Goal: Information Seeking & Learning: Check status

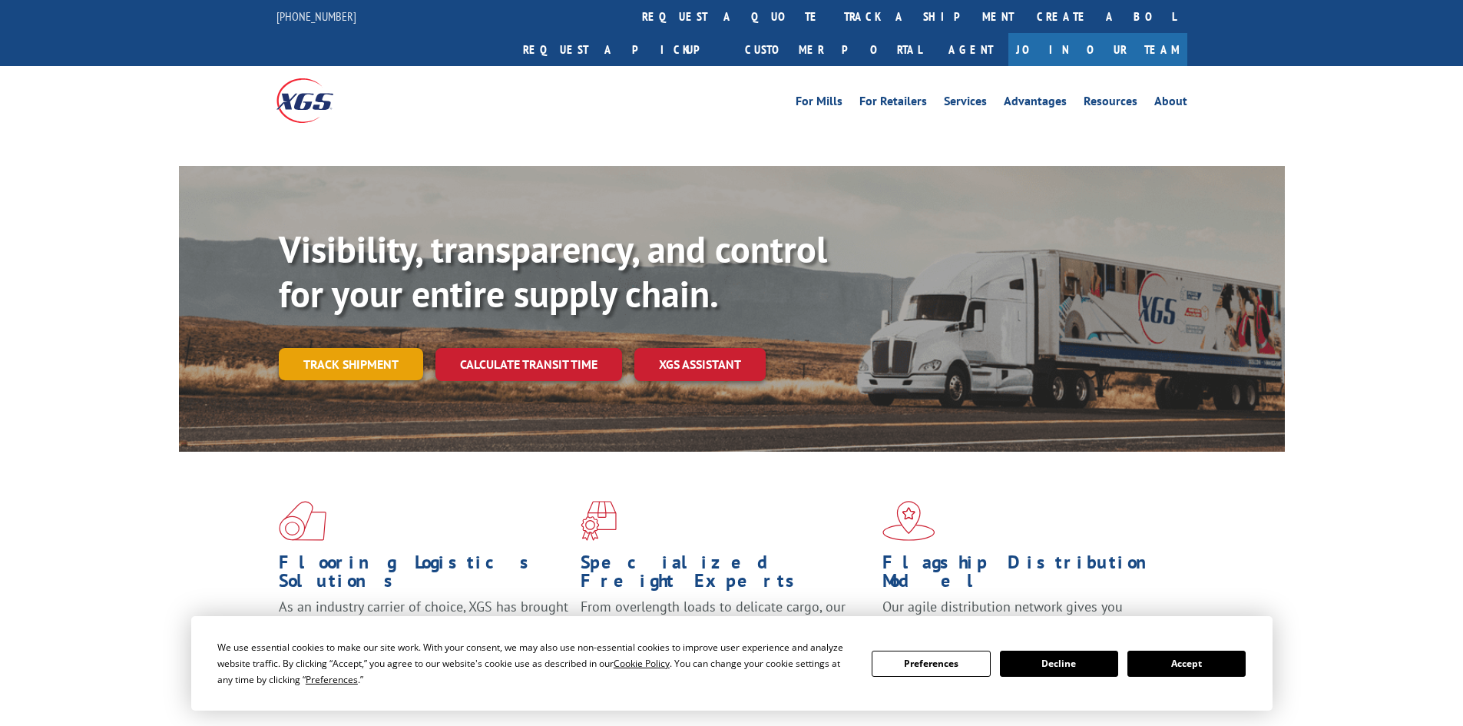
click at [370, 348] on link "Track shipment" at bounding box center [351, 364] width 144 height 32
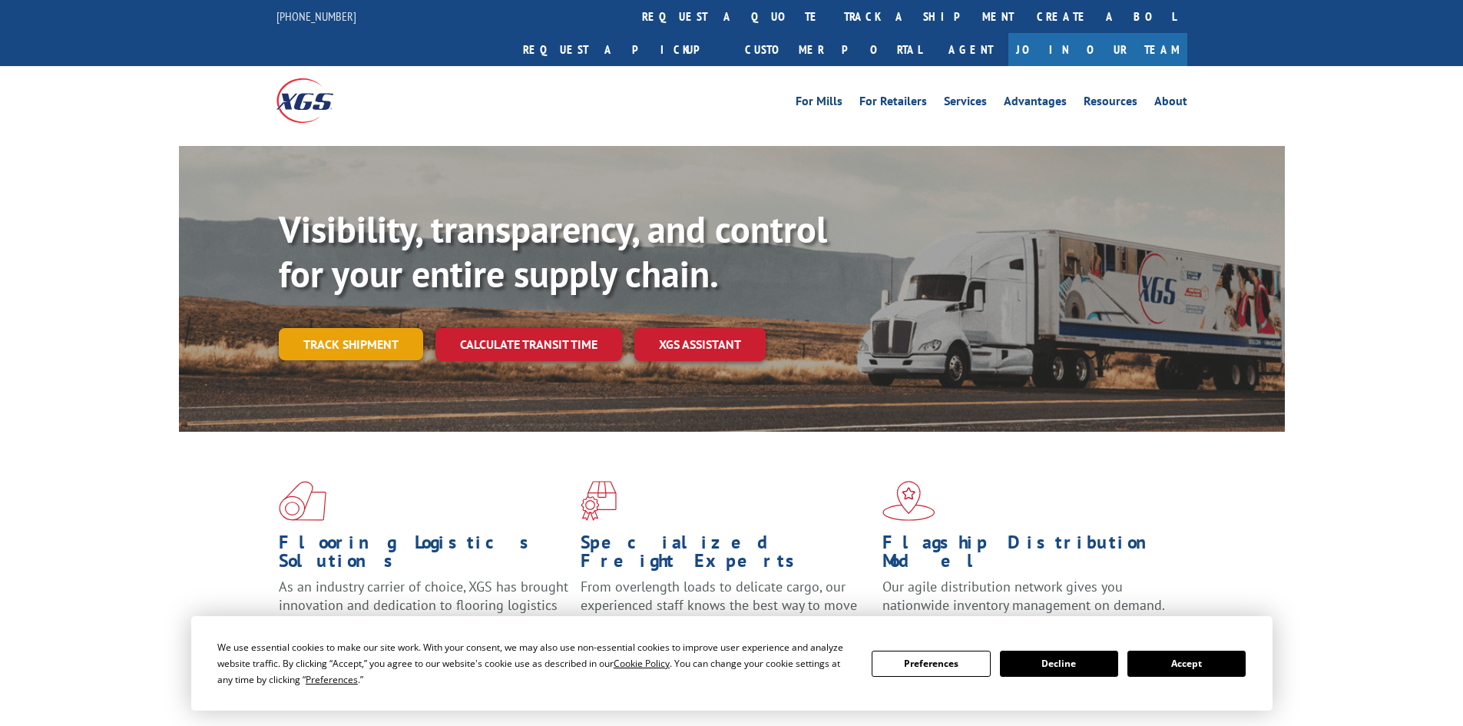
click at [362, 328] on link "Track shipment" at bounding box center [351, 344] width 144 height 32
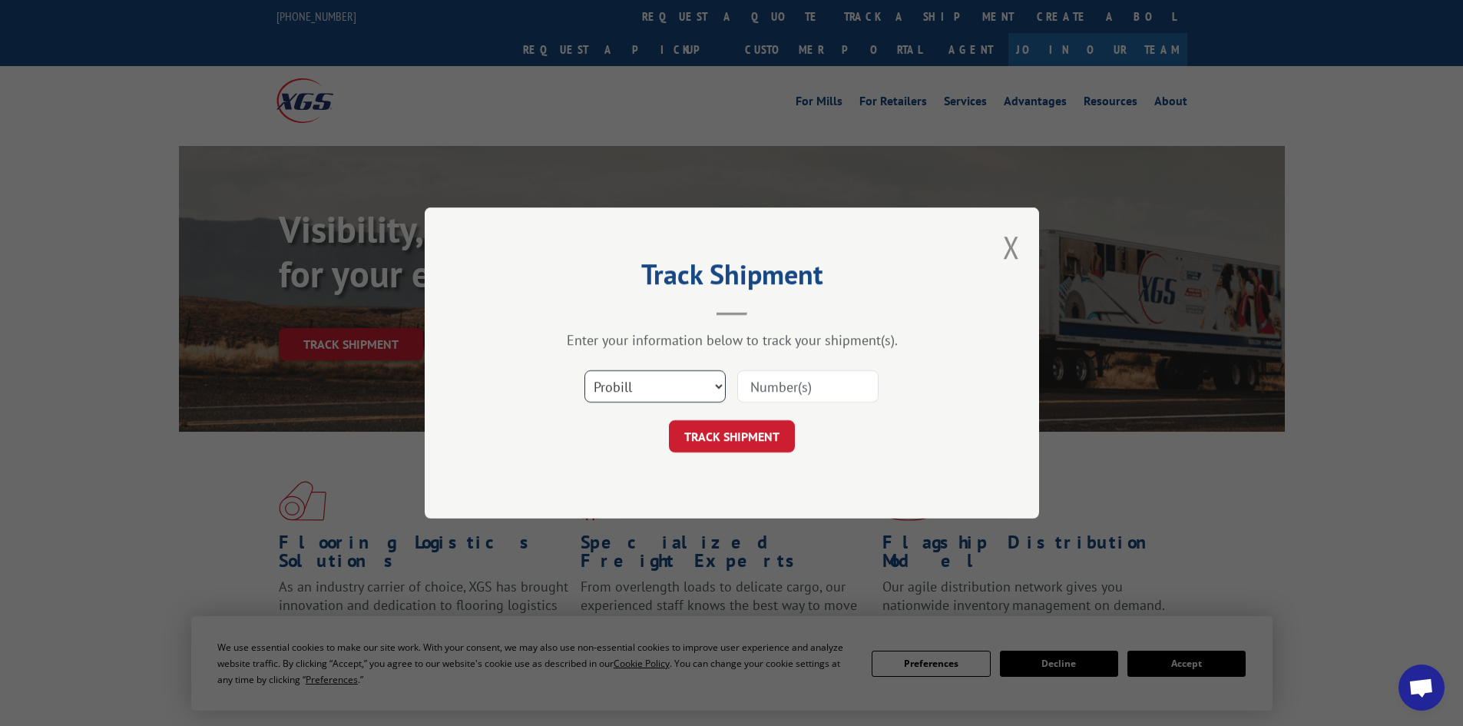
click at [655, 386] on select "Select category... Probill BOL PO" at bounding box center [654, 386] width 141 height 32
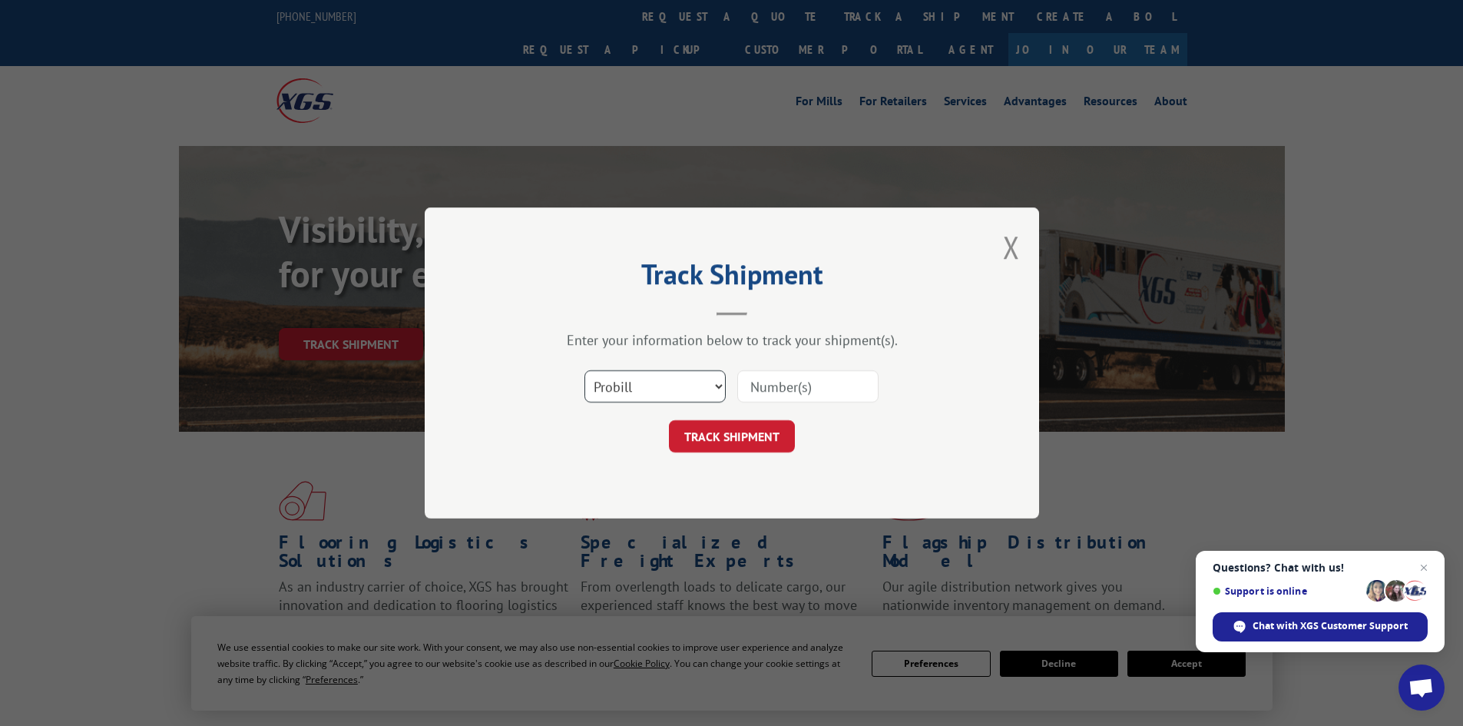
click at [584, 370] on select "Select category... Probill BOL PO" at bounding box center [654, 386] width 141 height 32
click at [782, 384] on input at bounding box center [807, 386] width 141 height 32
type input "17502637"
click button "TRACK SHIPMENT" at bounding box center [732, 436] width 126 height 32
